Goal: Task Accomplishment & Management: Use online tool/utility

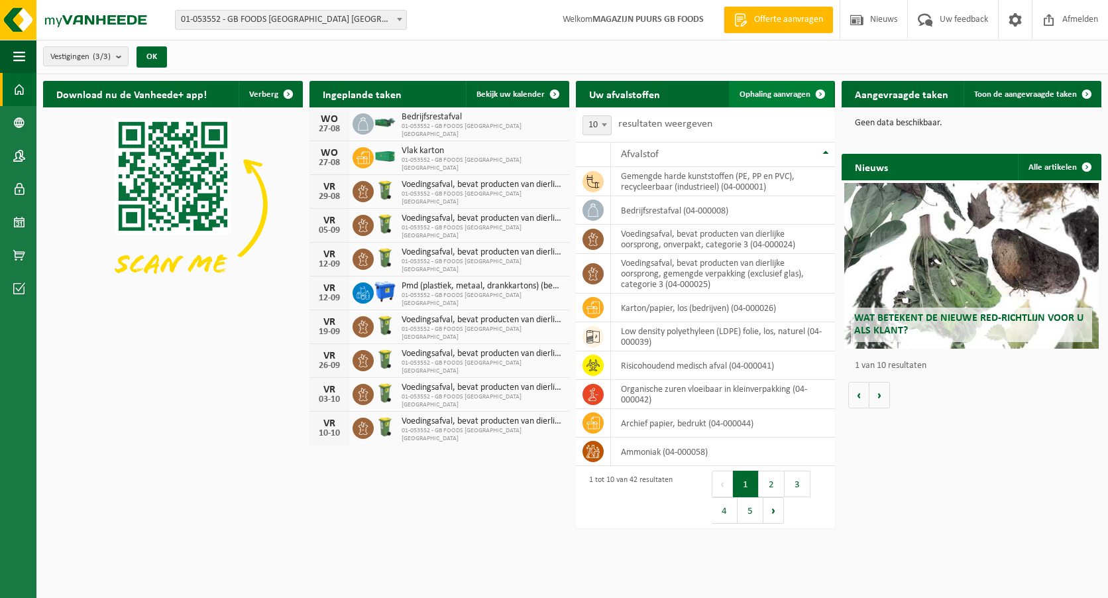
click at [793, 93] on span "Ophaling aanvragen" at bounding box center [775, 94] width 71 height 9
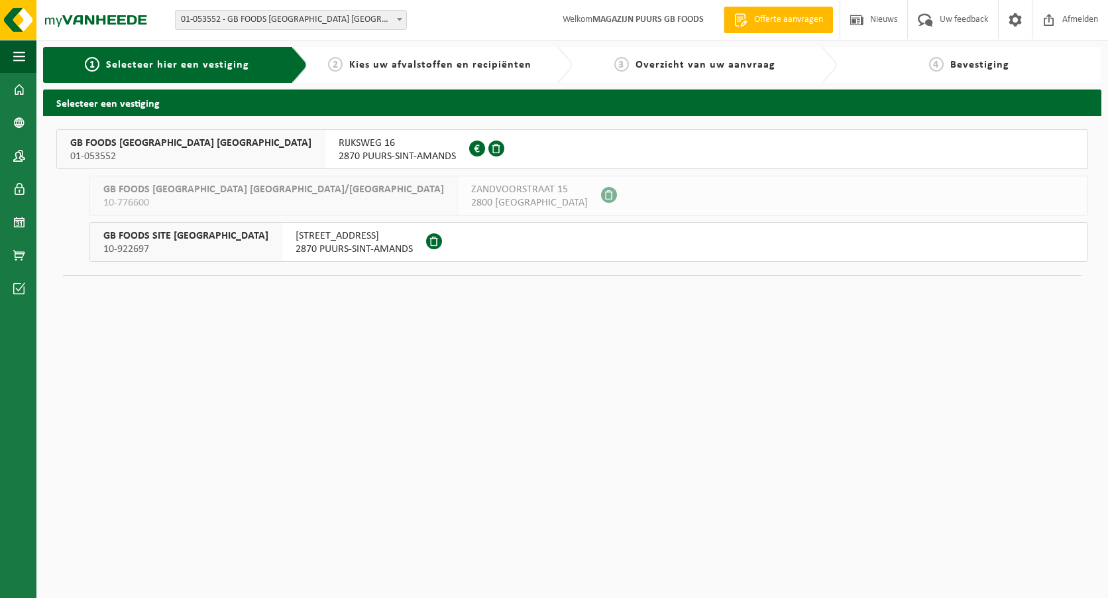
click at [135, 140] on span "GB FOODS BELGIUM NV" at bounding box center [190, 143] width 241 height 13
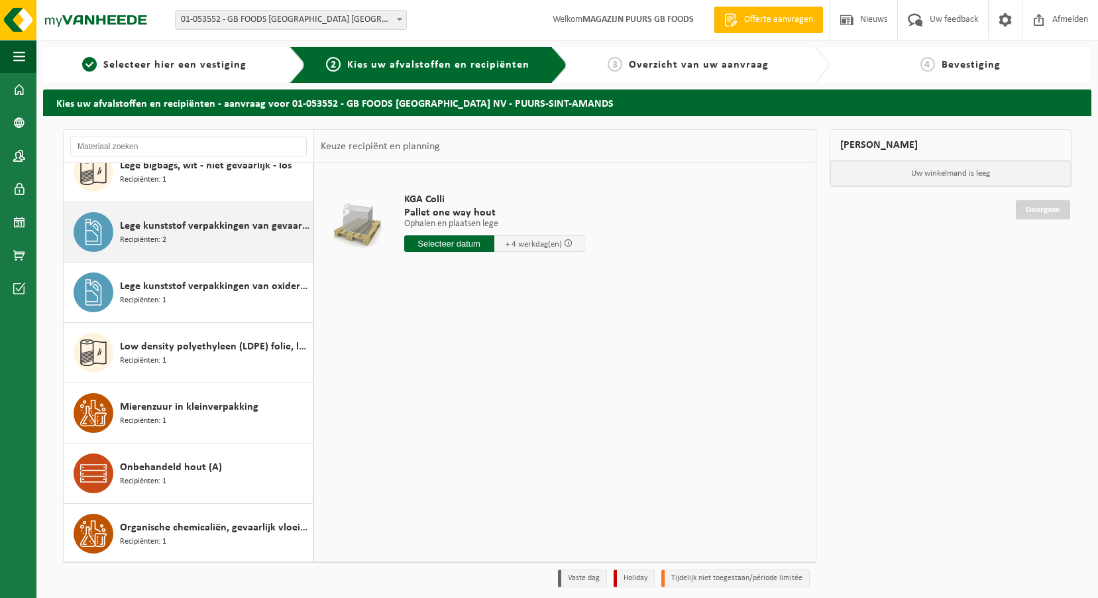
scroll to position [1060, 0]
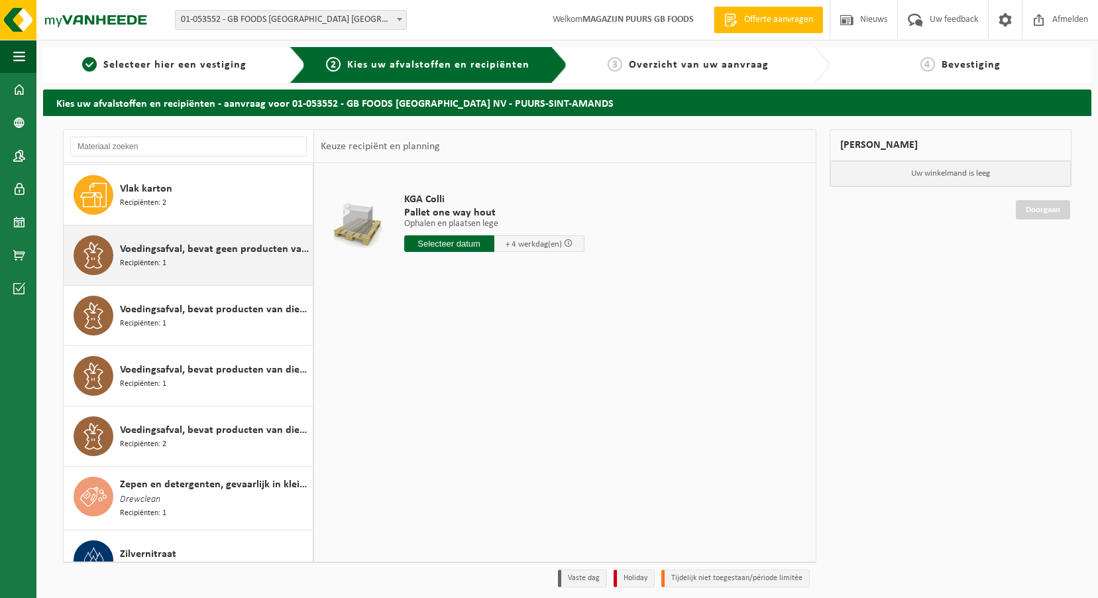
click at [211, 240] on div "Voedingsafval, bevat geen producten van dierlijke oorsprong, gemengde verpakkin…" at bounding box center [215, 255] width 190 height 40
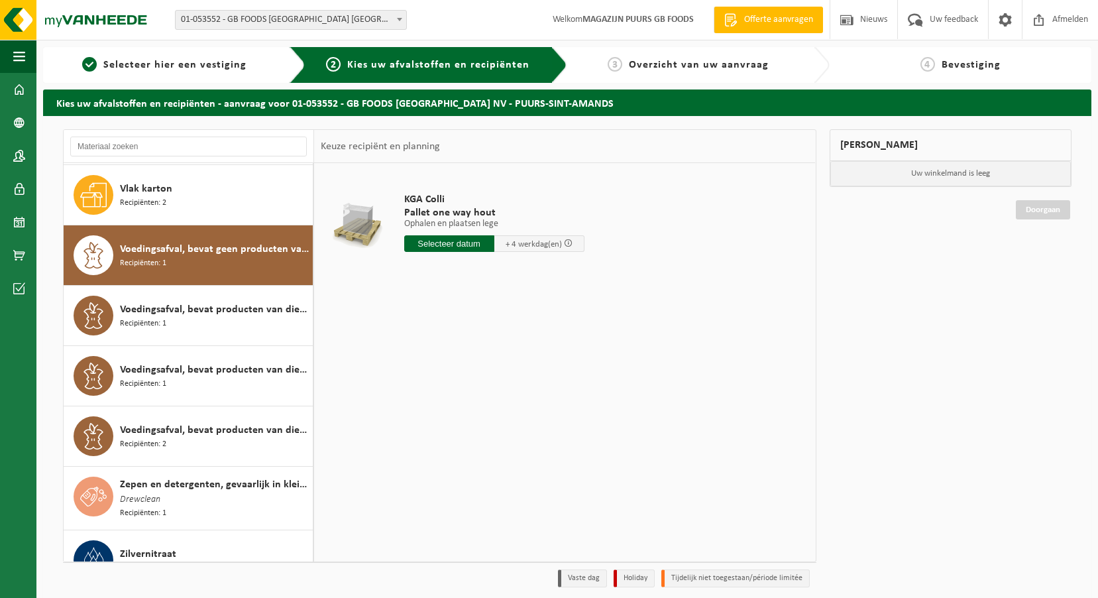
scroll to position [2015, 0]
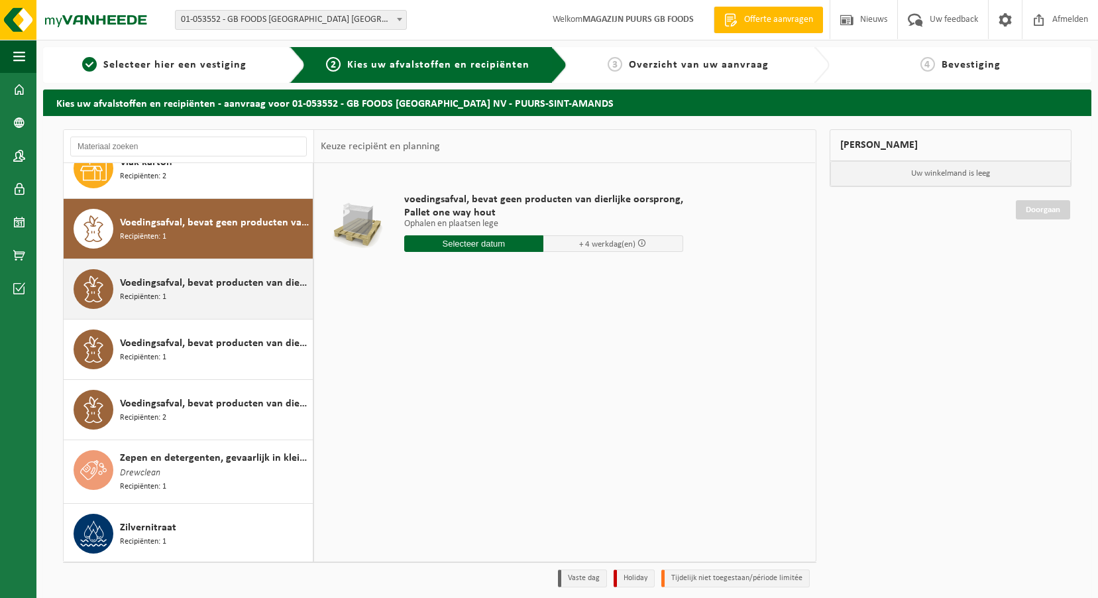
click at [215, 266] on div "Voedingsafval, bevat producten van dierlijke oorsprong, gemengde verpakking (ex…" at bounding box center [189, 289] width 250 height 60
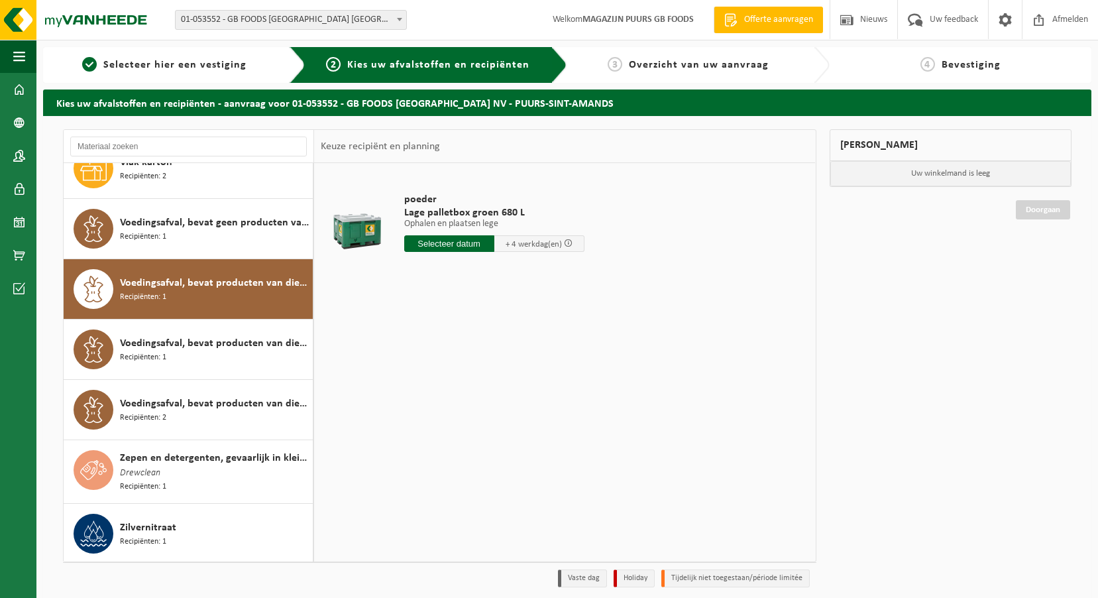
click at [449, 239] on input "text" at bounding box center [449, 243] width 90 height 17
click at [509, 405] on div "29" at bounding box center [509, 403] width 23 height 21
type input "Van 2025-08-29"
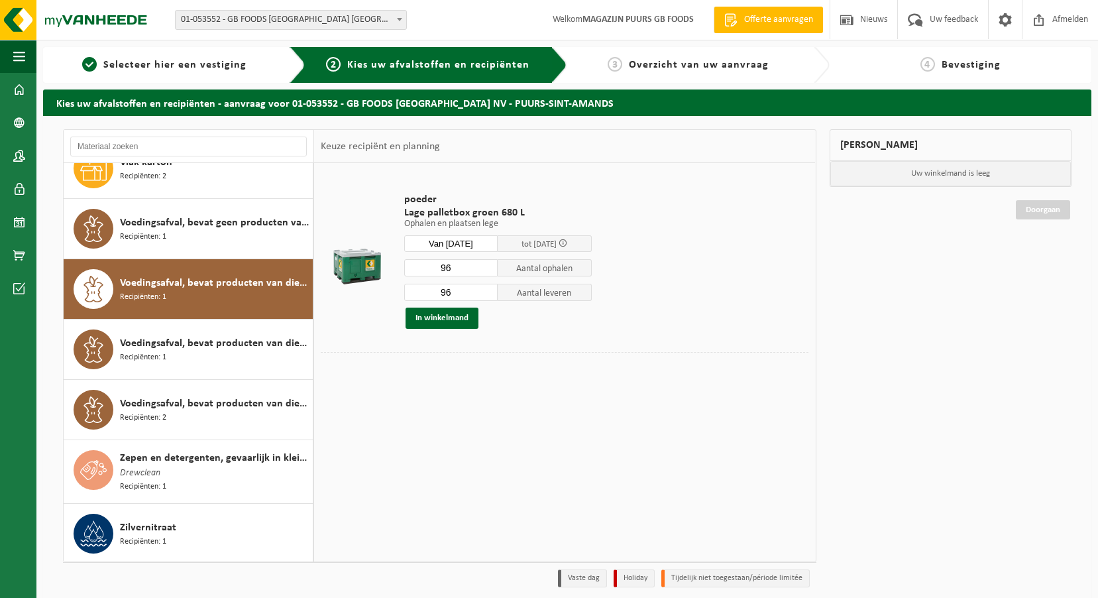
drag, startPoint x: 460, startPoint y: 267, endPoint x: 414, endPoint y: 277, distance: 46.8
click at [414, 277] on div "96 Aantal ophalen 96 Aantal leveren In winkelmand" at bounding box center [498, 293] width 188 height 70
type input "52"
click at [449, 282] on div "52 Aantal ophalen 96 Aantal leveren In winkelmand" at bounding box center [498, 293] width 188 height 70
drag, startPoint x: 455, startPoint y: 289, endPoint x: 351, endPoint y: 281, distance: 104.4
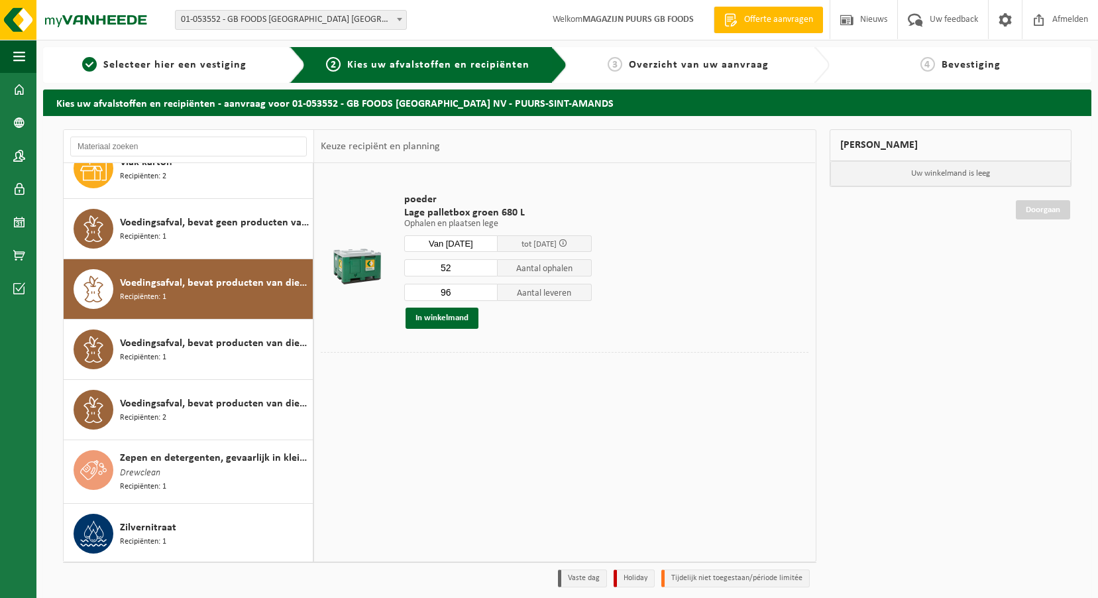
click at [351, 281] on tr "poeder Lage palletbox groen 680 L Ophalen en plaatsen lege Ophalen en plaatsen …" at bounding box center [565, 261] width 488 height 182
type input "52"
click at [449, 326] on button "In winkelmand" at bounding box center [442, 318] width 73 height 21
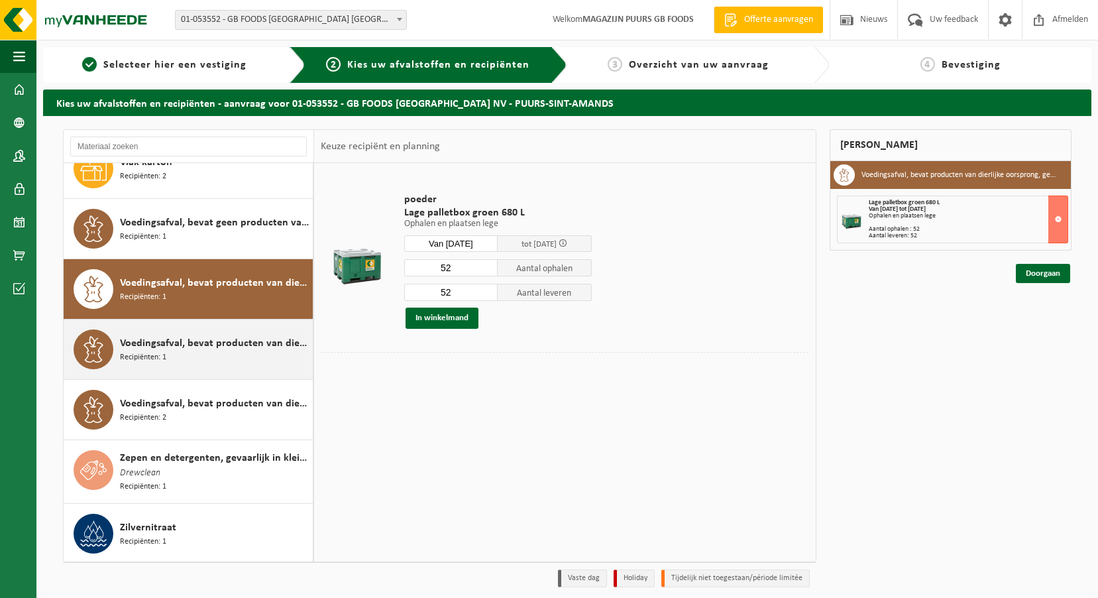
click at [194, 349] on span "Voedingsafval, bevat producten van dierlijke oorsprong, glazen verpakking, cate…" at bounding box center [215, 343] width 190 height 16
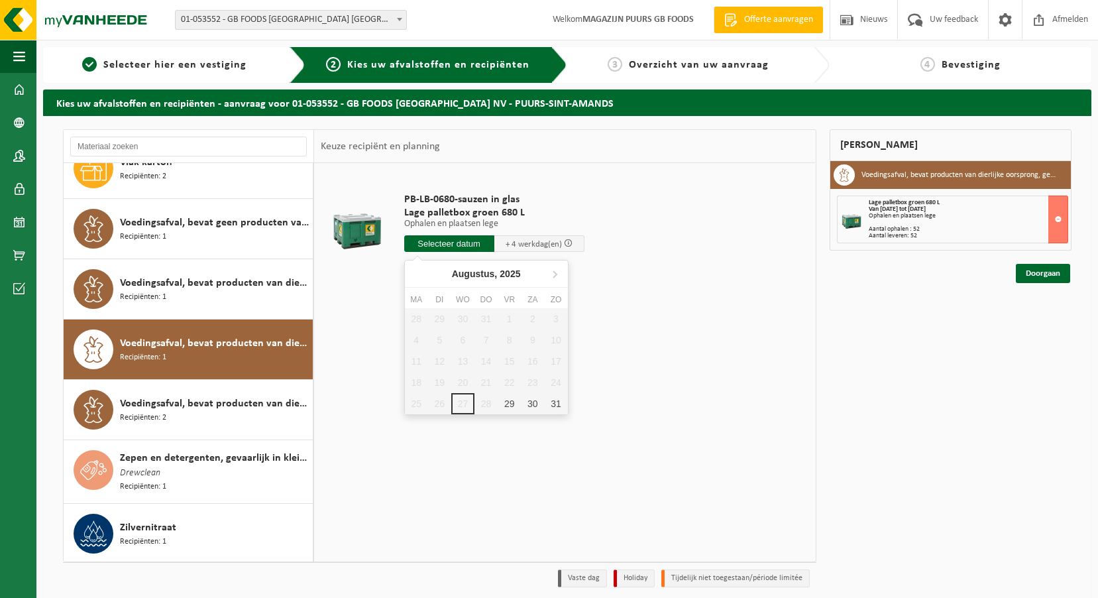
click at [468, 247] on input "text" at bounding box center [449, 243] width 90 height 17
click at [503, 399] on div "29" at bounding box center [509, 403] width 23 height 21
type input "Van 2025-08-29"
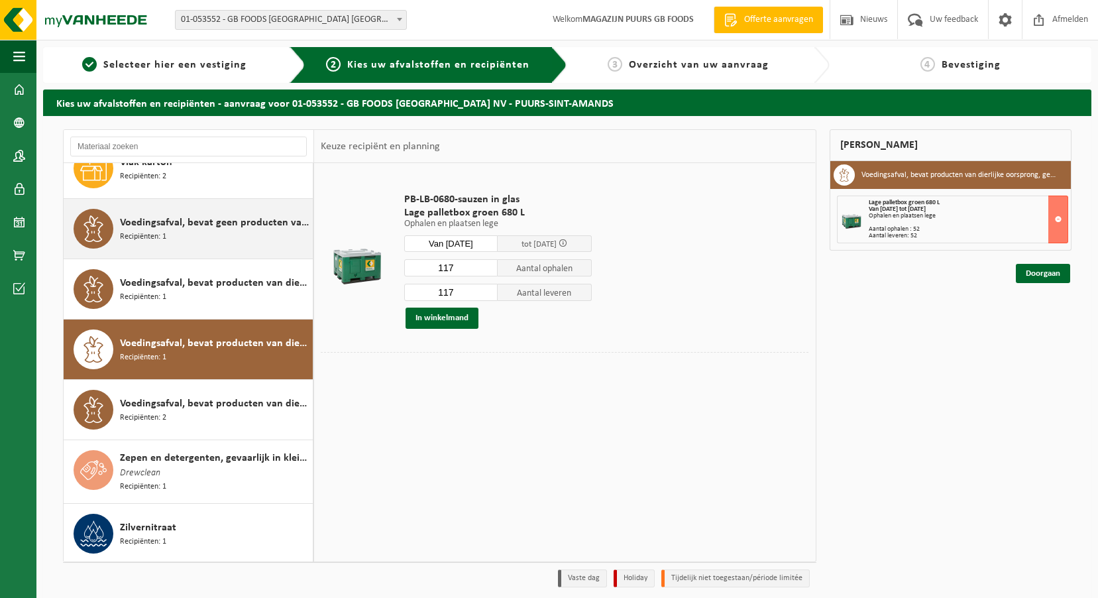
drag, startPoint x: 461, startPoint y: 268, endPoint x: 256, endPoint y: 255, distance: 205.2
click at [256, 255] on div "Ammoniak Recipiënten: 1 Anorganische basen vloeibaar in IBC Recipiënten: 1 Anor…" at bounding box center [440, 345] width 754 height 433
type input "24"
drag, startPoint x: 462, startPoint y: 288, endPoint x: 328, endPoint y: 274, distance: 134.5
click at [328, 274] on tr "PB-LB-0680-sauzen in glas Lage palletbox groen 680 L Ophalen en plaatsen lege O…" at bounding box center [565, 261] width 488 height 182
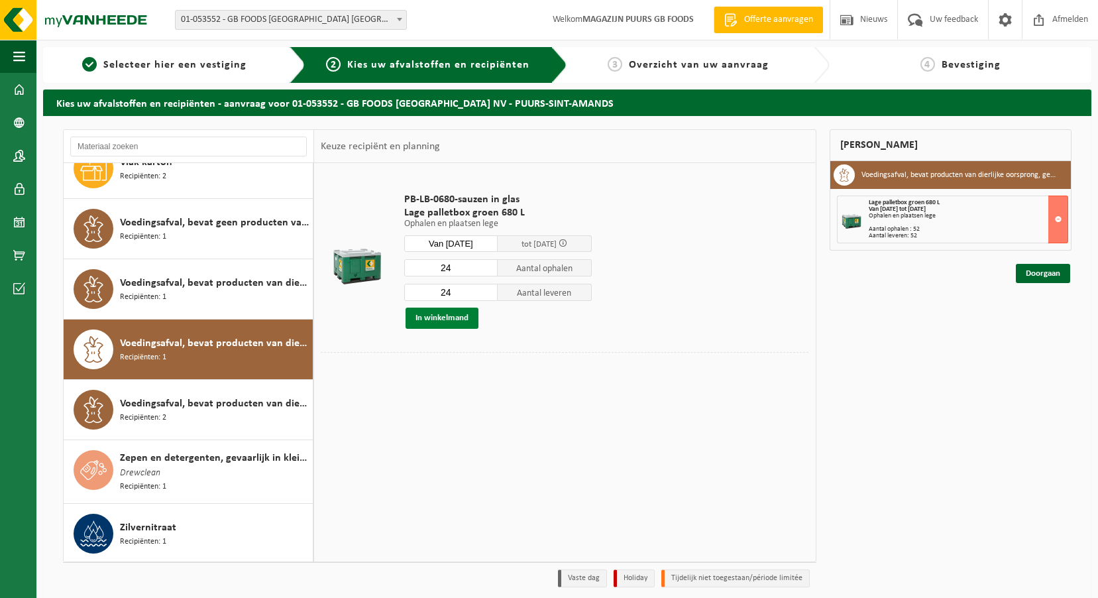
type input "24"
click at [437, 319] on button "In winkelmand" at bounding box center [442, 318] width 73 height 21
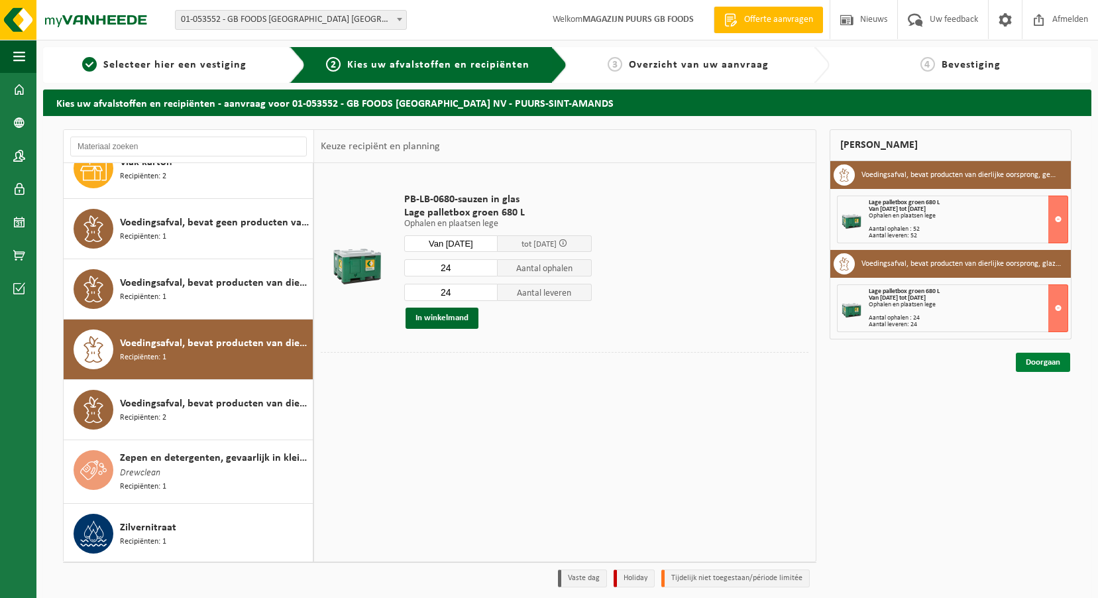
click at [1052, 359] on link "Doorgaan" at bounding box center [1043, 362] width 54 height 19
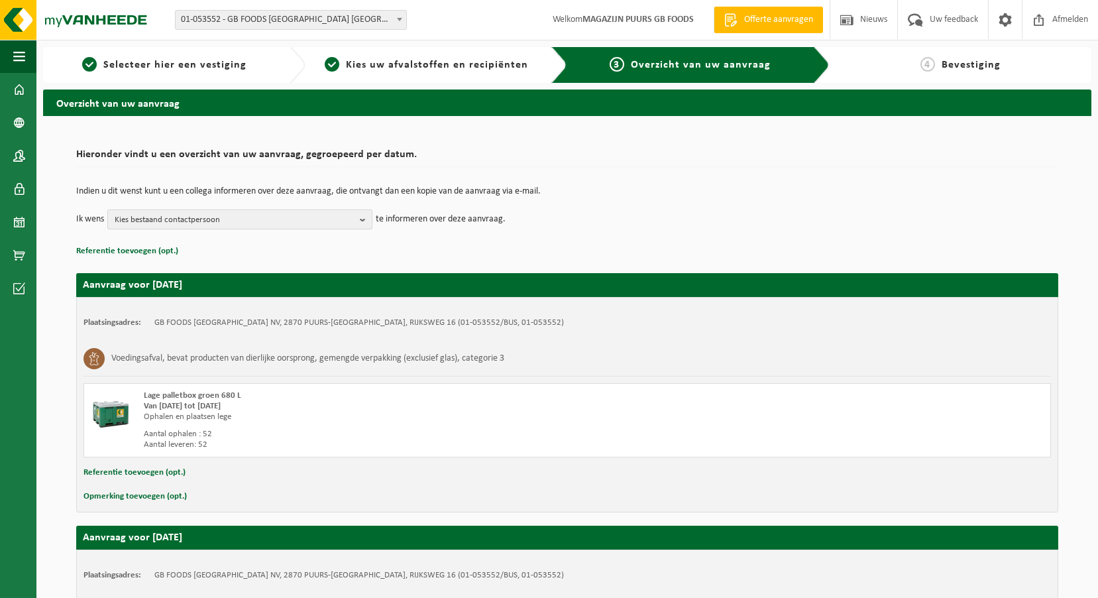
click at [333, 219] on span "Kies bestaand contactpersoon" at bounding box center [235, 220] width 240 height 20
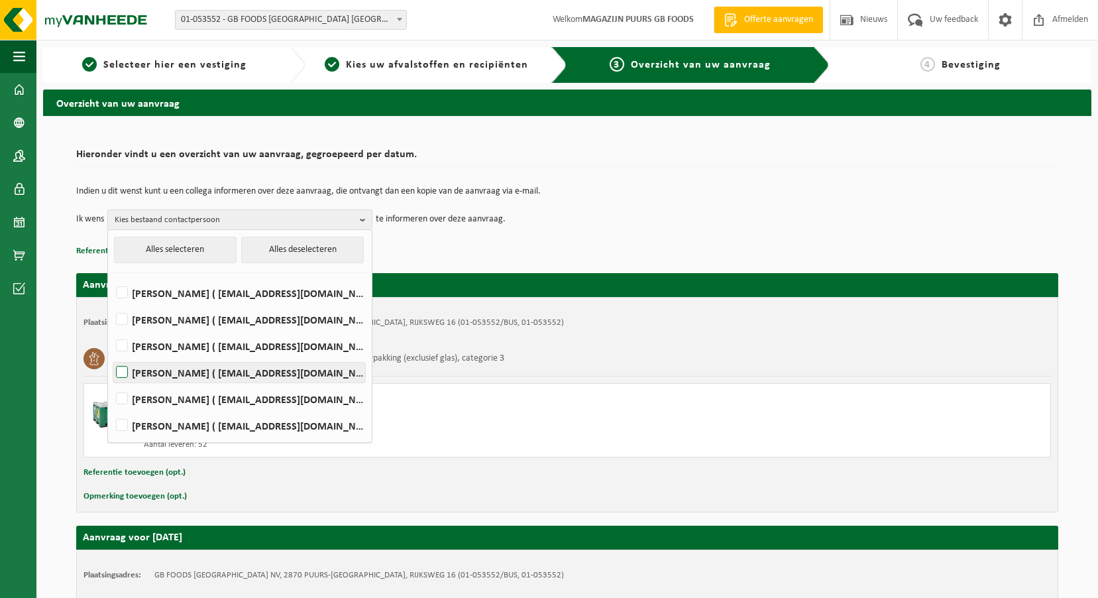
click at [247, 370] on label "Andre Reyniers ( andre_reyniers@thegbfoods.com )" at bounding box center [239, 373] width 252 height 20
click at [111, 356] on input "Andre Reyniers ( andre_reyniers@thegbfoods.com )" at bounding box center [111, 355] width 1 height 1
checkbox input "true"
click at [232, 425] on label "Said Tizi ( said_tizi@thegbfoods.com )" at bounding box center [239, 426] width 252 height 20
click at [111, 409] on input "Said Tizi ( said_tizi@thegbfoods.com )" at bounding box center [111, 408] width 1 height 1
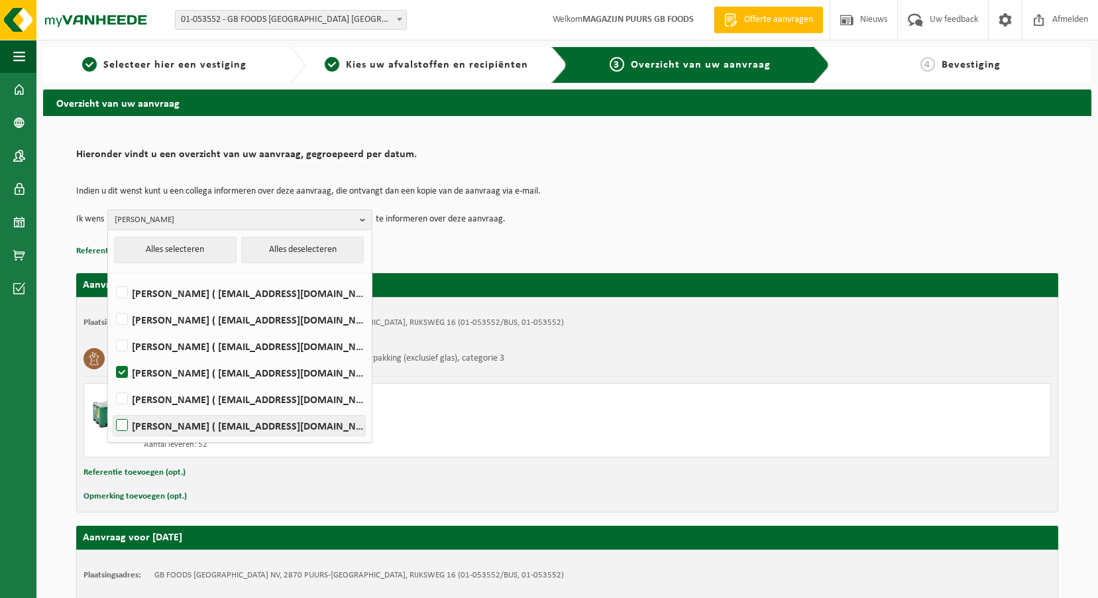
checkbox input "true"
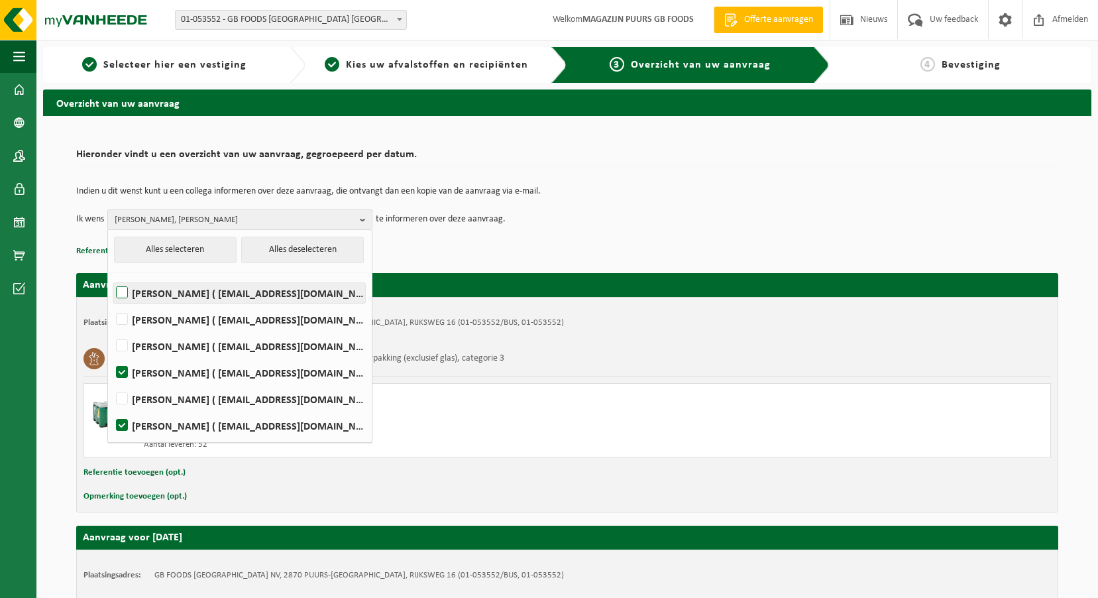
click at [164, 294] on label "Devy De Keersmaeker ( devy_dekeersmaeker@thegbfoods.com )" at bounding box center [239, 293] width 252 height 20
click at [111, 276] on input "Devy De Keersmaeker ( devy_dekeersmaeker@thegbfoods.com )" at bounding box center [111, 276] width 1 height 1
checkbox input "true"
click at [741, 243] on p "Referentie toevoegen (opt.)" at bounding box center [567, 251] width 982 height 17
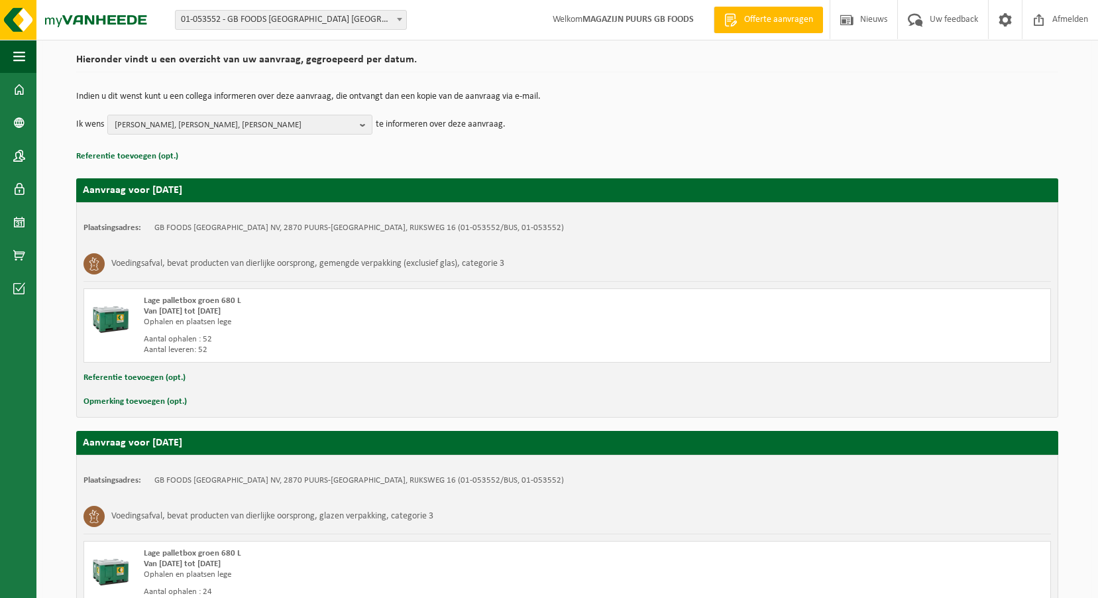
scroll to position [234, 0]
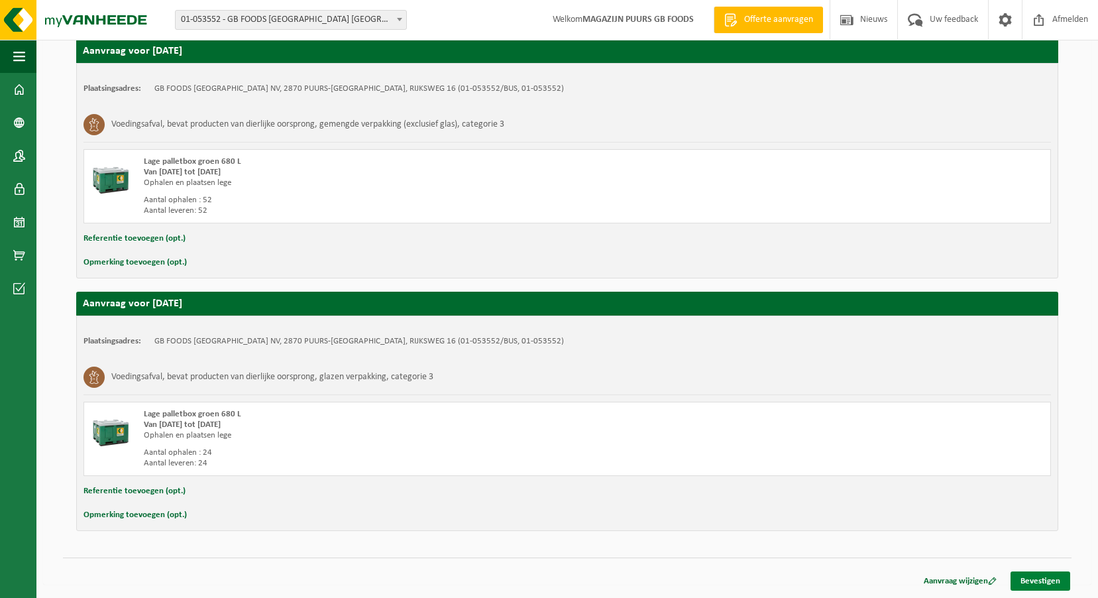
click at [1054, 579] on link "Bevestigen" at bounding box center [1041, 580] width 60 height 19
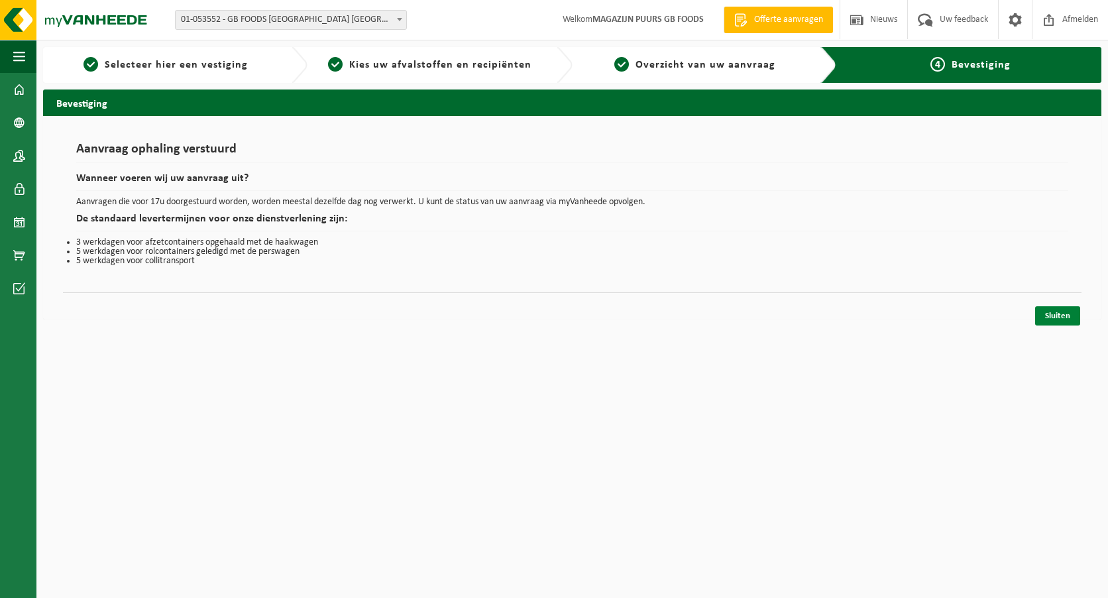
click at [1069, 322] on link "Sluiten" at bounding box center [1057, 315] width 45 height 19
